Goal: Task Accomplishment & Management: Use online tool/utility

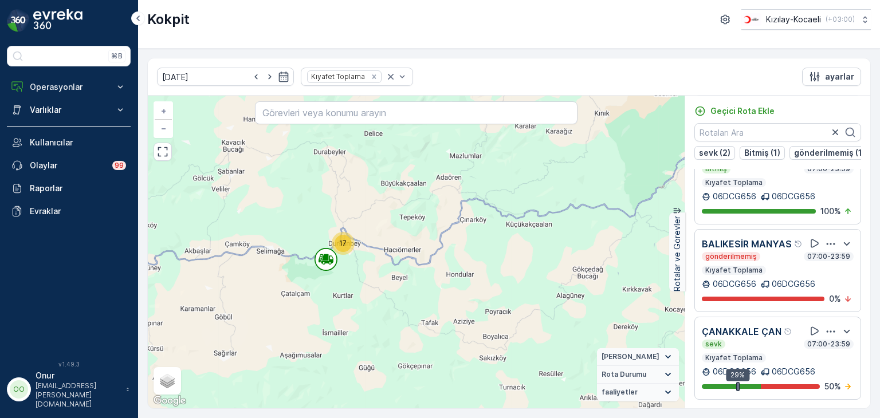
scroll to position [160, 0]
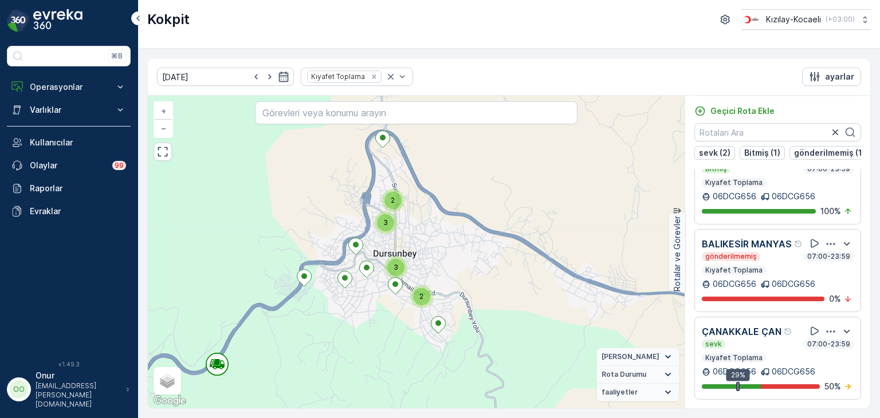
drag, startPoint x: 349, startPoint y: 289, endPoint x: 286, endPoint y: 356, distance: 91.6
click at [286, 358] on div "2 2 4 3 4 3 2 2 2 2 3 3 3 + − Uydu Yol haritası Arazi Karışık Leaflet Klavye kı…" at bounding box center [416, 252] width 537 height 313
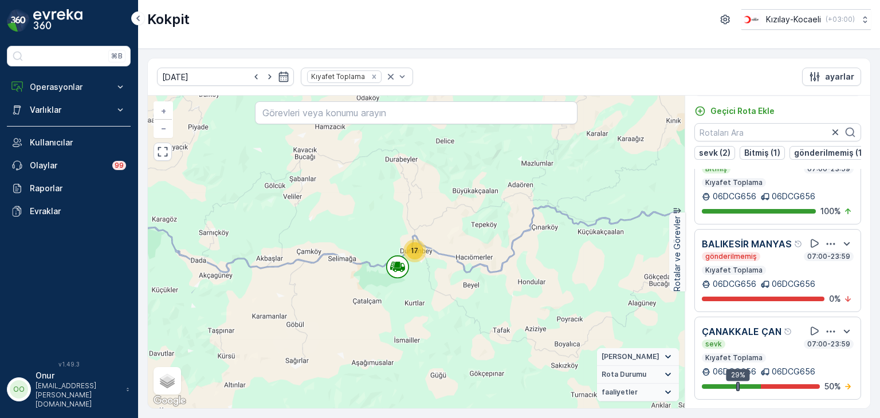
drag, startPoint x: 276, startPoint y: 326, endPoint x: 465, endPoint y: 266, distance: 198.9
click at [465, 266] on div "24 8 17 7 + − Uydu Yol haritası Arazi Karışık Leaflet Klavye kısayolları Harita…" at bounding box center [416, 252] width 537 height 313
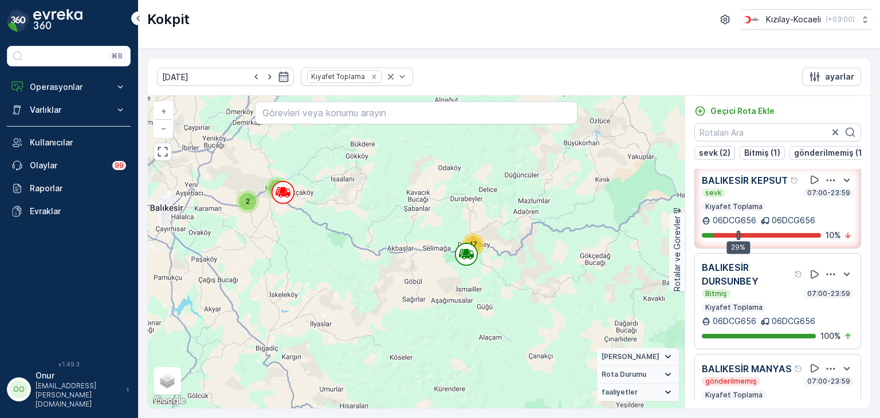
scroll to position [0, 0]
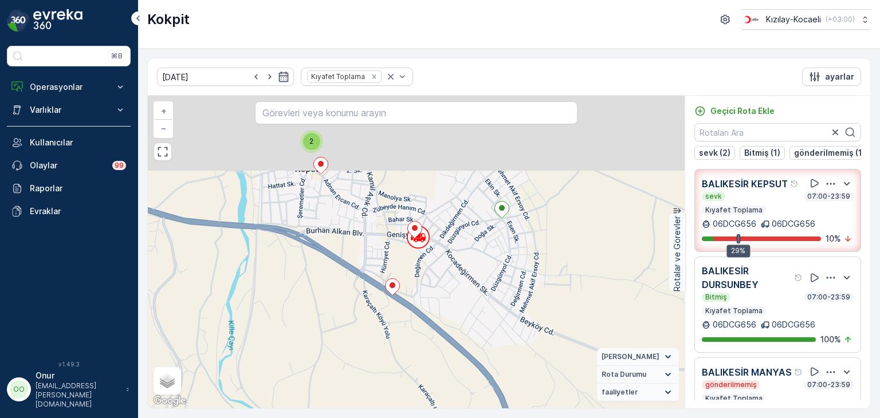
drag, startPoint x: 390, startPoint y: 194, endPoint x: 425, endPoint y: 268, distance: 81.6
click at [425, 268] on div "2 2 2 2 2 2 2 2 + − Uydu Yol haritası Arazi Karışık Leaflet Klavye kısayolları …" at bounding box center [416, 252] width 537 height 313
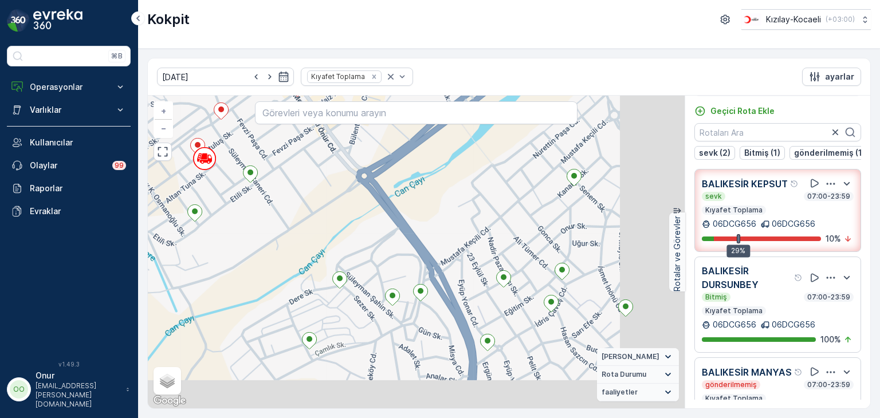
drag, startPoint x: 369, startPoint y: 303, endPoint x: 287, endPoint y: 177, distance: 150.7
click at [287, 177] on div "2 + − Uydu Yol haritası Arazi Karışık Leaflet Klavye kısayolları Harita Veriler…" at bounding box center [416, 252] width 537 height 313
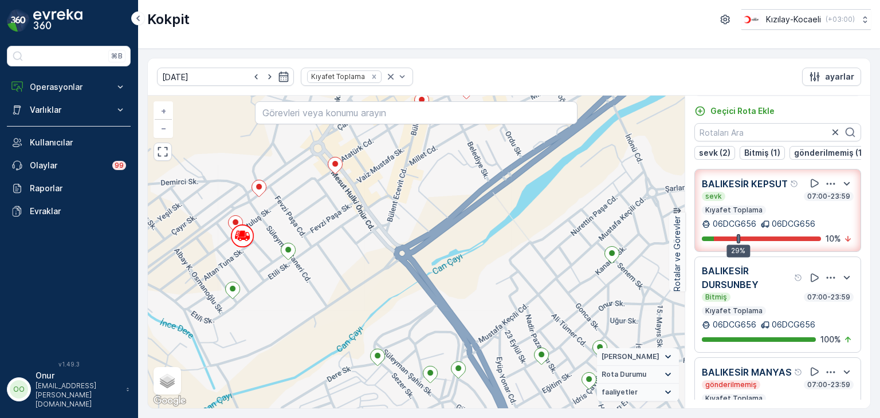
drag, startPoint x: 257, startPoint y: 221, endPoint x: 248, endPoint y: 273, distance: 53.5
click at [248, 273] on div "2 + − Uydu Yol haritası Arazi Karışık Leaflet Klavye kısayolları Harita Veriler…" at bounding box center [416, 252] width 537 height 313
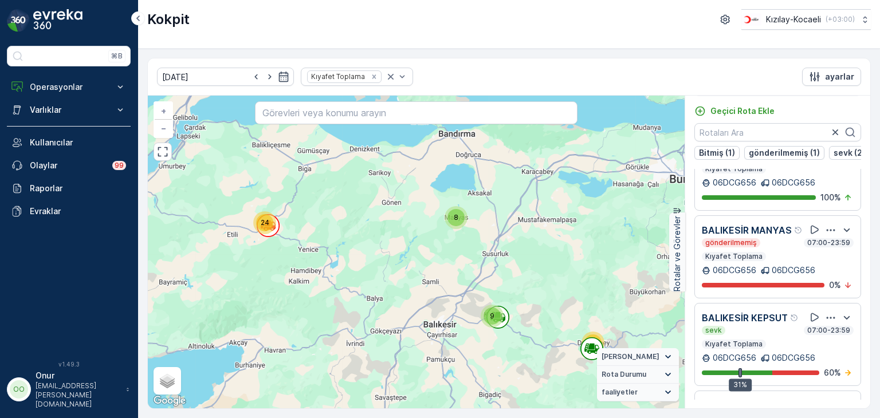
scroll to position [160, 0]
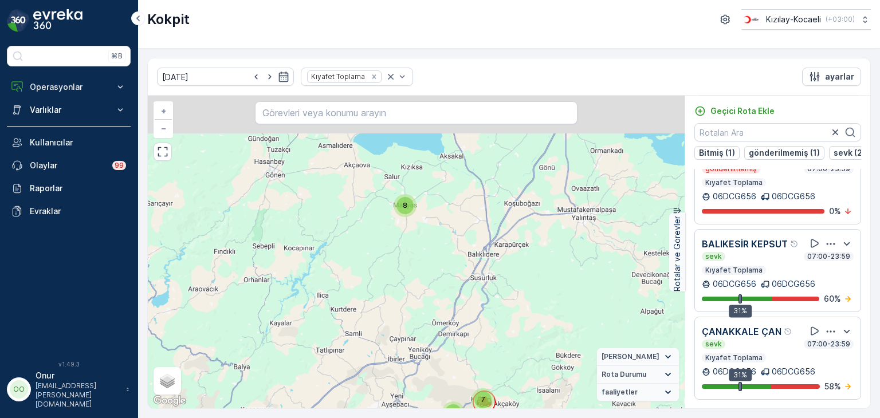
drag, startPoint x: 456, startPoint y: 260, endPoint x: 392, endPoint y: 316, distance: 84.9
click at [395, 317] on div "24 8 17 2 7 + − Uydu Yol haritası Arazi Karışık Leaflet Klavye kısayolları Hari…" at bounding box center [416, 252] width 537 height 313
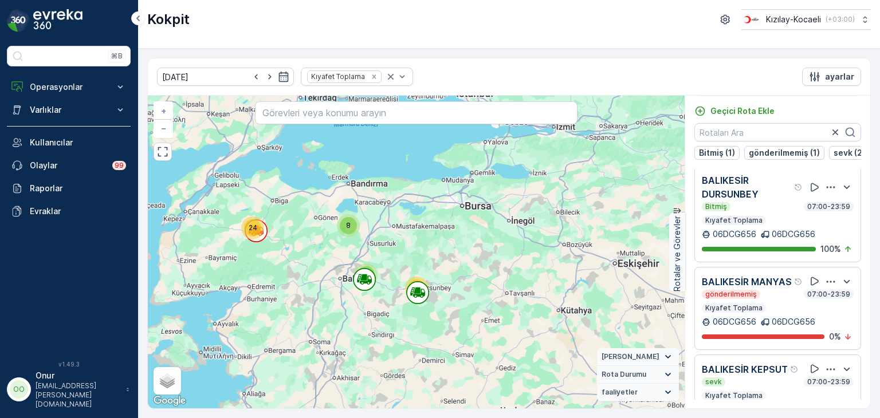
scroll to position [0, 0]
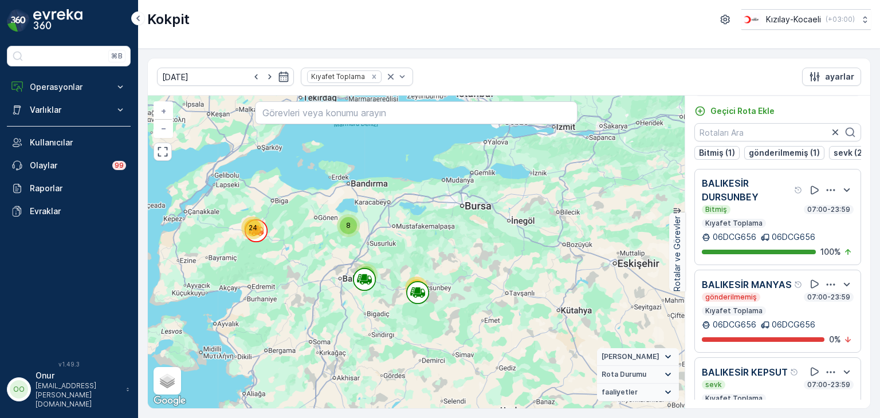
click at [829, 196] on icon "button" at bounding box center [830, 190] width 11 height 11
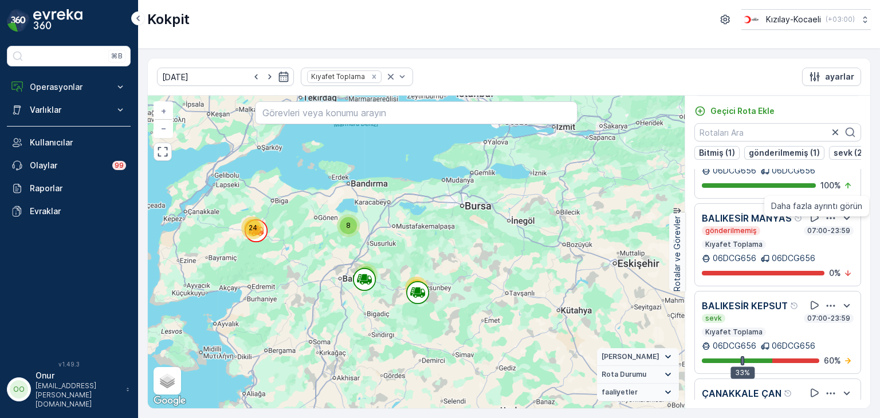
scroll to position [160, 0]
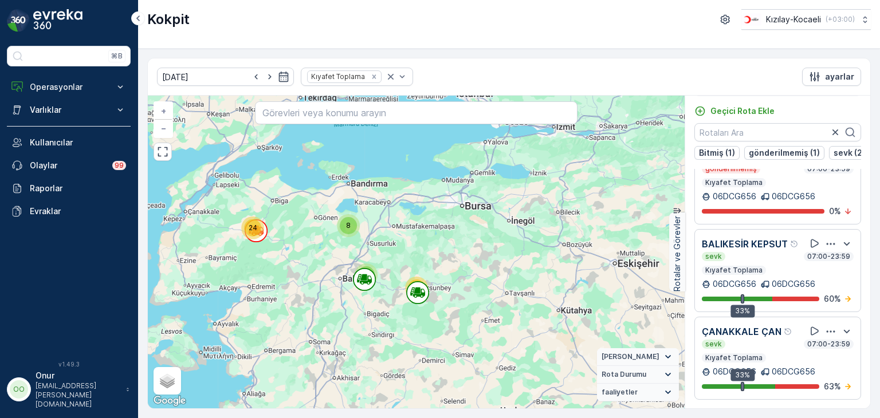
click at [825, 238] on icon "button" at bounding box center [830, 243] width 11 height 11
click at [819, 227] on span "Daha fazla ayrıntı görün" at bounding box center [817, 221] width 91 height 11
click at [825, 238] on icon "button" at bounding box center [830, 243] width 11 height 11
click at [817, 227] on span "Daha fazla ayrıntı görün" at bounding box center [817, 221] width 91 height 11
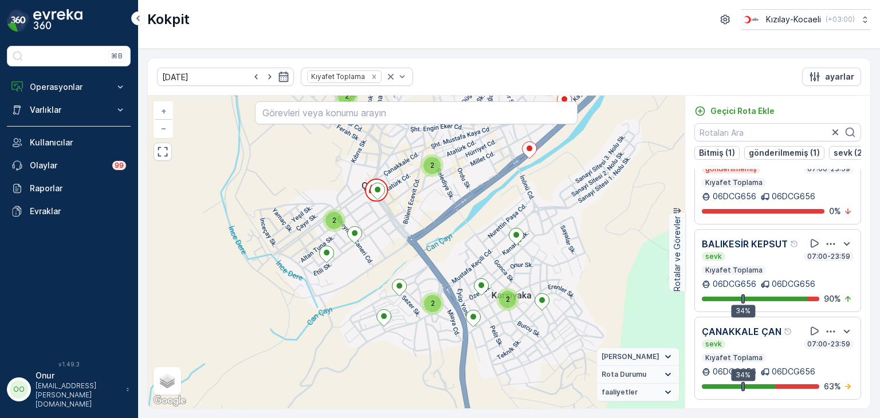
drag, startPoint x: 410, startPoint y: 213, endPoint x: 352, endPoint y: 299, distance: 104.1
click at [352, 299] on div "2 2 2 2 2 2 2 2 + − Uydu Yol haritası Arazi Karışık Leaflet Klavye kısayolları …" at bounding box center [416, 252] width 537 height 313
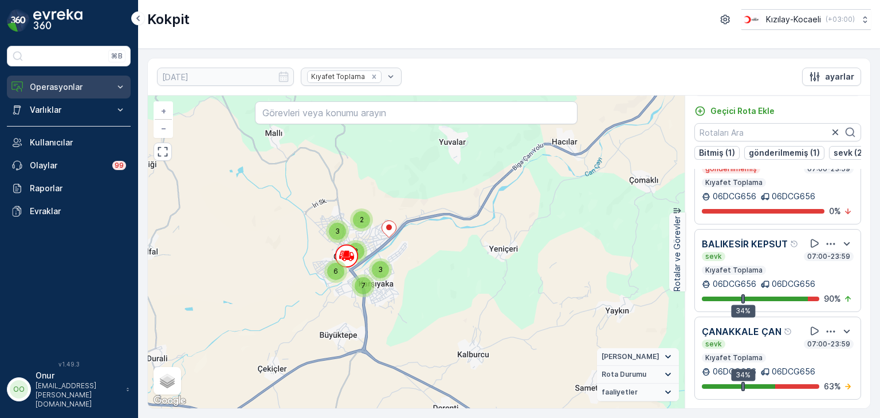
click at [50, 91] on p "Operasyonlar" at bounding box center [69, 86] width 78 height 11
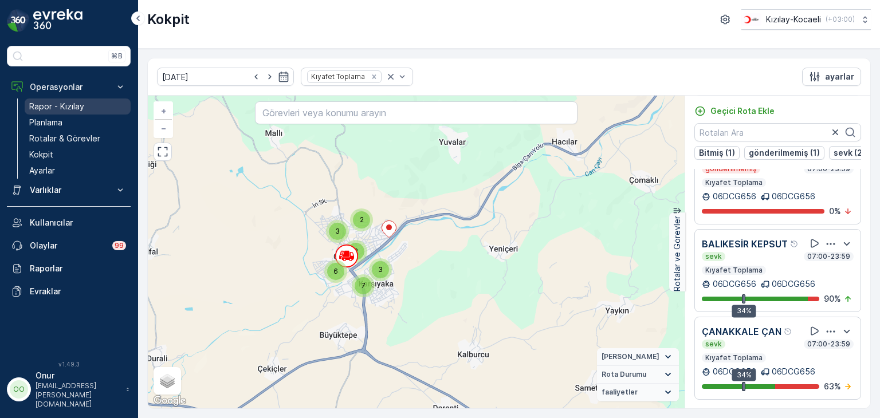
click at [60, 105] on p "Rapor - Kızılay" at bounding box center [56, 106] width 55 height 11
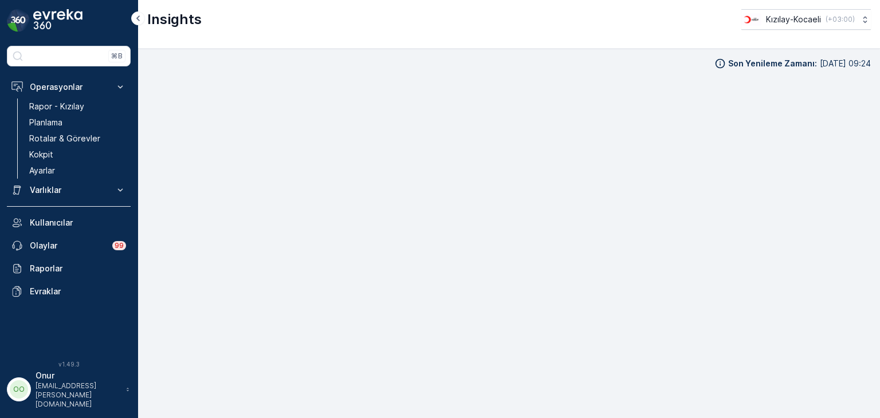
scroll to position [10, 0]
click at [46, 155] on p "Kokpit" at bounding box center [41, 154] width 24 height 11
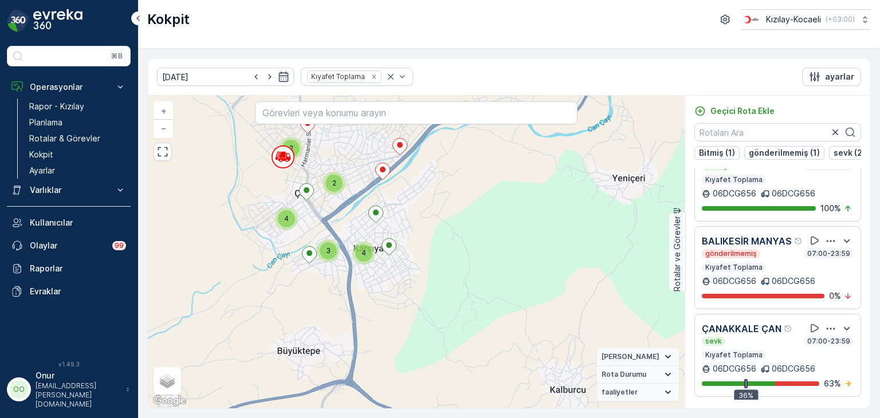
scroll to position [160, 0]
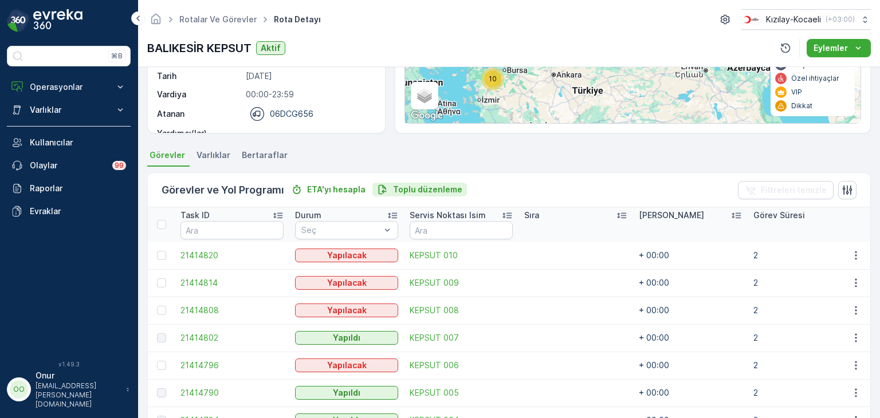
scroll to position [287, 0]
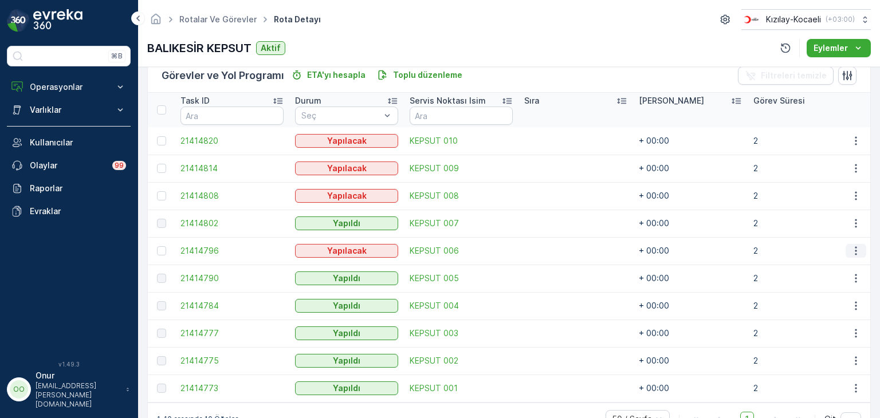
click at [856, 253] on icon "button" at bounding box center [856, 250] width 11 height 11
click at [841, 266] on span "Daha fazla ayrıntı görün" at bounding box center [829, 267] width 91 height 11
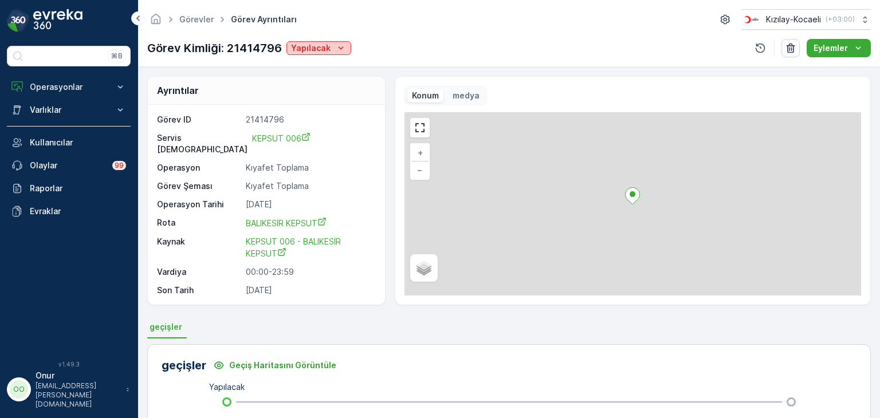
click at [316, 48] on p "Yapılacak" at bounding box center [311, 47] width 40 height 11
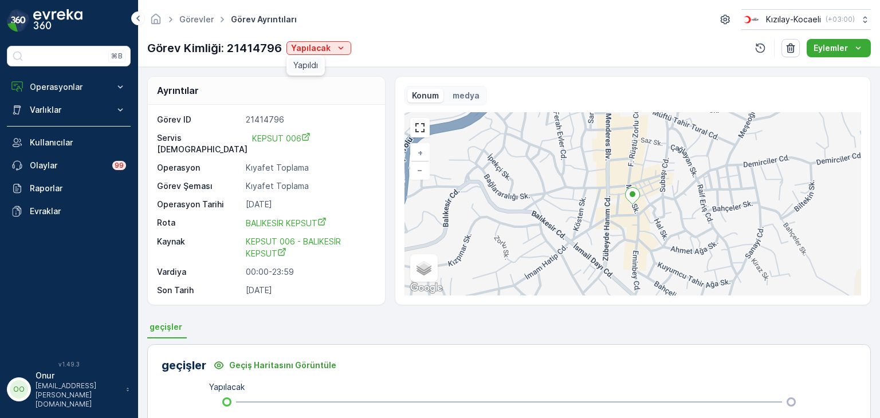
click at [311, 61] on span "Yapıldı" at bounding box center [305, 65] width 25 height 11
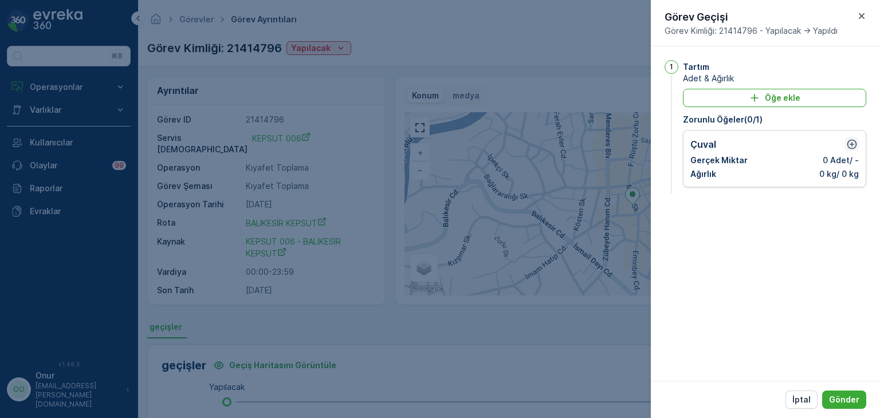
click at [847, 145] on icon "button" at bounding box center [852, 144] width 11 height 11
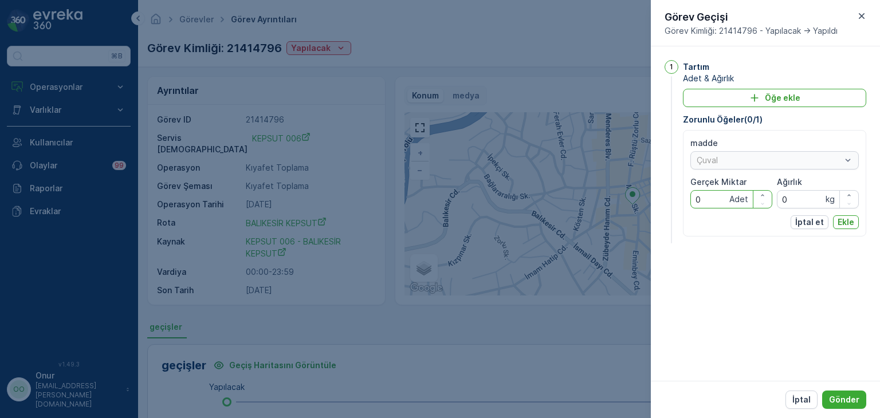
drag, startPoint x: 706, startPoint y: 202, endPoint x: 667, endPoint y: 197, distance: 39.3
click at [667, 197] on div "1 Tartım Adet & Ağırlık Öğe ekle Zorunlu Öğeler ( 0 / 1 ) madde Çuval Gerçek Mi…" at bounding box center [766, 153] width 202 height 186
type Miktar "2"
drag, startPoint x: 808, startPoint y: 199, endPoint x: 743, endPoint y: 191, distance: 64.8
click at [743, 191] on div "madde Çuval Gerçek Miktar 2 Adet Ağırlık 0 kg" at bounding box center [775, 173] width 169 height 71
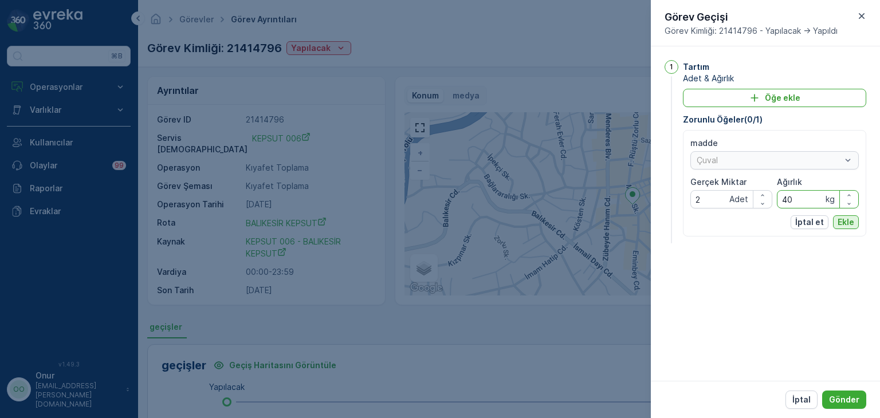
type input "40"
click at [854, 225] on p "Ekle" at bounding box center [846, 222] width 17 height 11
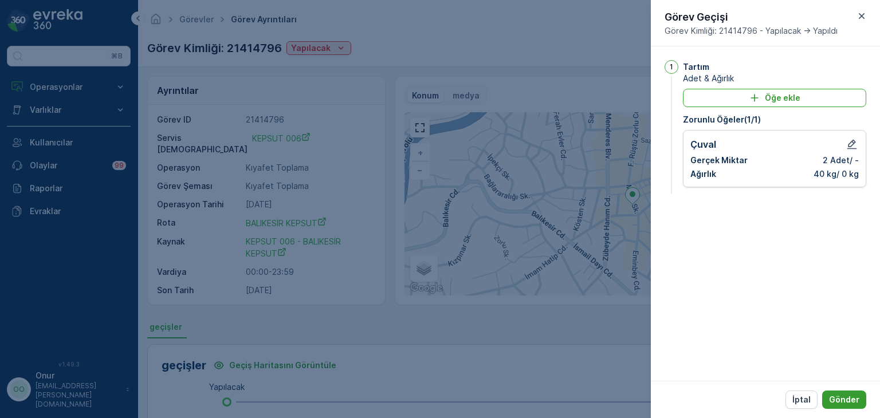
click at [847, 404] on p "Gönder" at bounding box center [844, 399] width 30 height 11
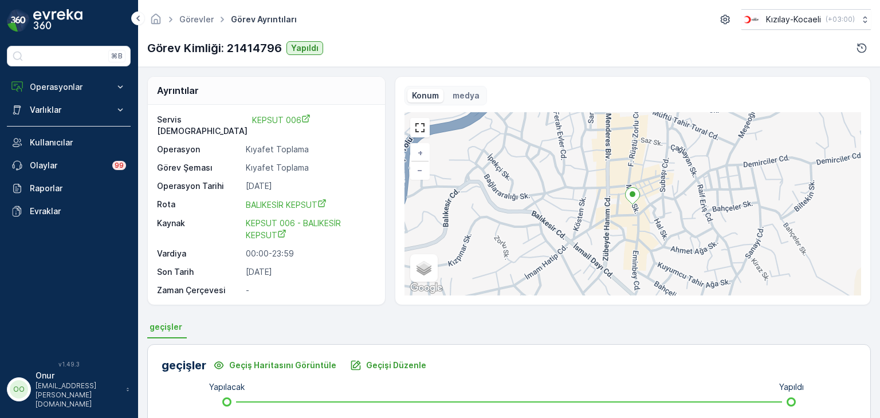
scroll to position [25, 0]
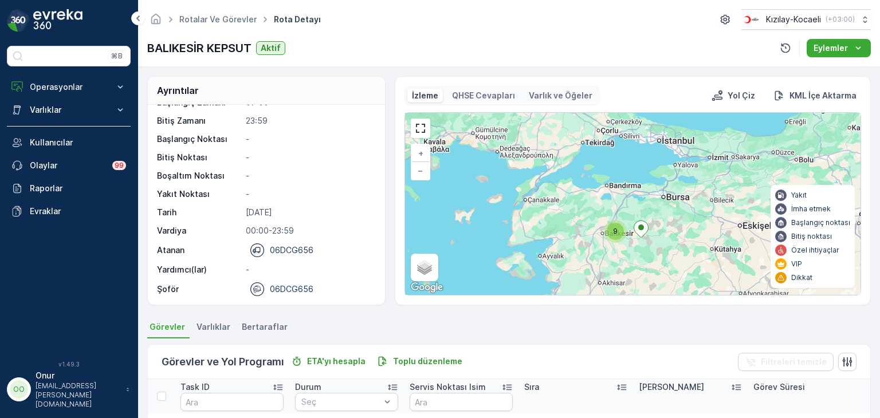
scroll to position [229, 0]
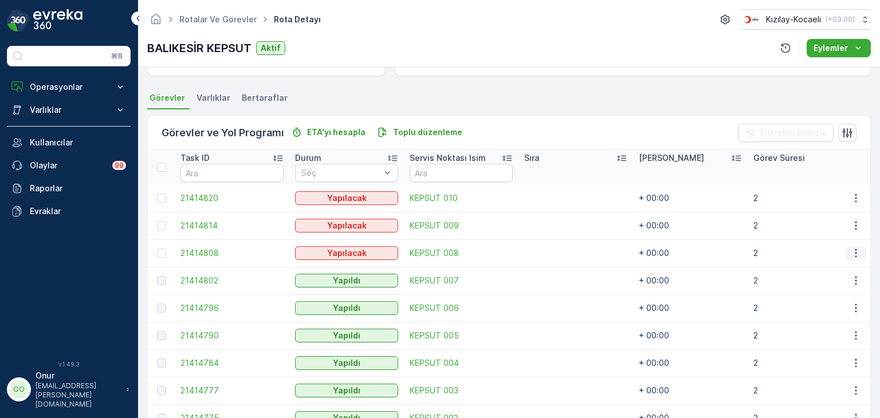
click at [851, 254] on icon "button" at bounding box center [856, 253] width 11 height 11
click at [843, 266] on span "Daha fazla ayrıntı görün" at bounding box center [829, 269] width 91 height 11
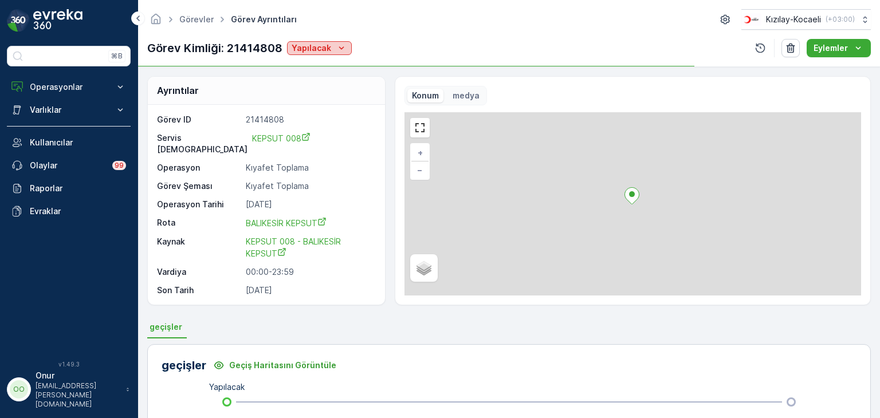
click at [312, 46] on p "Yapılacak" at bounding box center [312, 47] width 40 height 11
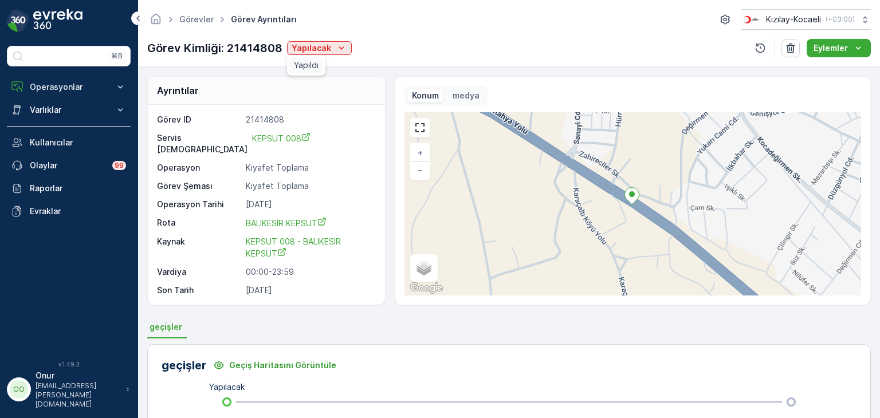
click at [305, 60] on span "Yapıldı" at bounding box center [306, 65] width 25 height 11
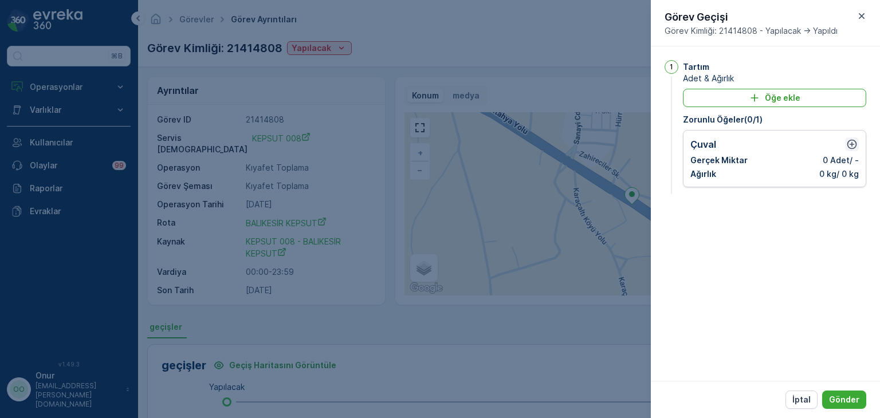
click at [853, 143] on icon "button" at bounding box center [853, 145] width 10 height 10
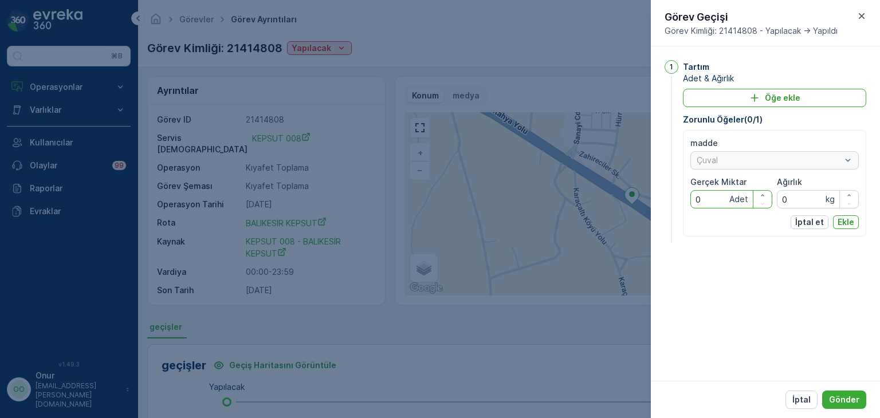
drag, startPoint x: 707, startPoint y: 199, endPoint x: 678, endPoint y: 199, distance: 29.2
click at [678, 199] on div "1 Tartım Adet & Ağırlık Öğe ekle Zorunlu Öğeler ( 0 / 1 ) madde Çuval Gerçek Mi…" at bounding box center [766, 153] width 202 height 186
type Miktar "2"
drag, startPoint x: 805, startPoint y: 198, endPoint x: 758, endPoint y: 197, distance: 47.0
click at [758, 197] on div "madde Çuval Gerçek Miktar 2 Adet Ağırlık 0 kg" at bounding box center [775, 173] width 169 height 71
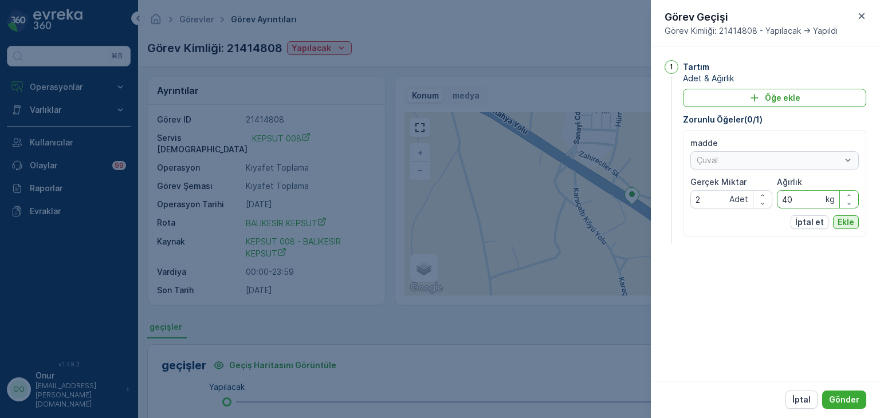
type input "40"
click at [843, 223] on p "Ekle" at bounding box center [846, 222] width 17 height 11
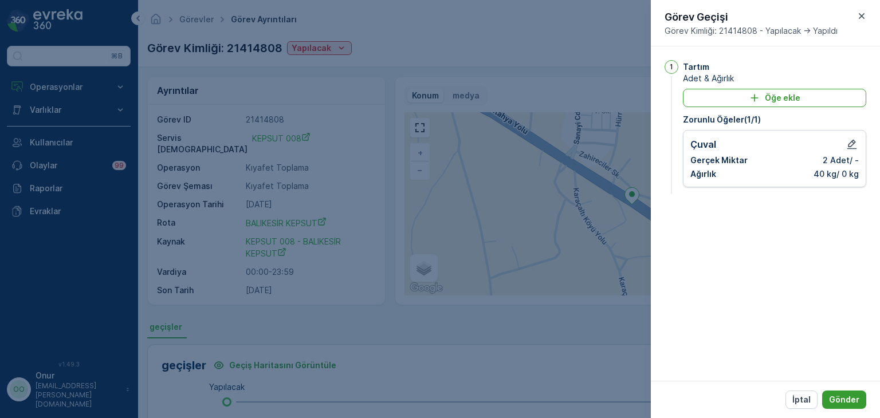
click at [839, 400] on p "Gönder" at bounding box center [844, 399] width 30 height 11
